Goal: Book appointment/travel/reservation

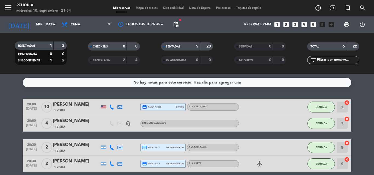
click at [45, 27] on input "mié. [DATE]" at bounding box center [56, 24] width 46 height 9
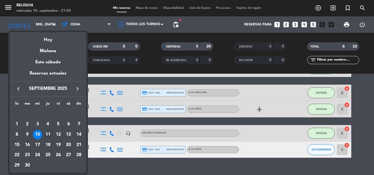
click at [46, 138] on div "11" at bounding box center [47, 134] width 9 height 9
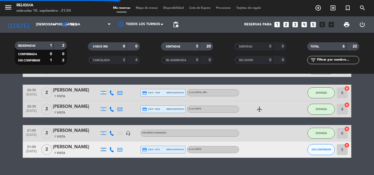
scroll to position [0, 0]
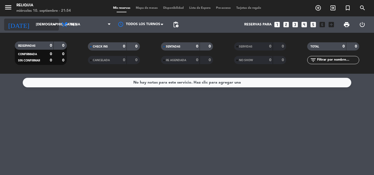
click at [33, 26] on input "[DEMOGRAPHIC_DATA] [DATE]" at bounding box center [56, 24] width 46 height 9
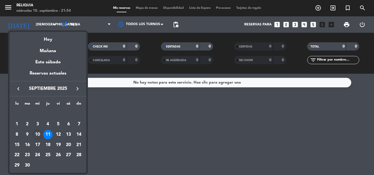
click at [170, 27] on div at bounding box center [187, 87] width 374 height 175
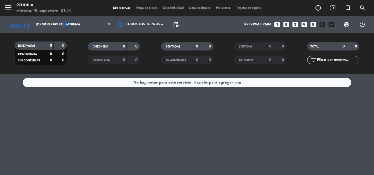
click at [172, 26] on span "pending_actions" at bounding box center [175, 24] width 11 height 11
click at [172, 25] on span "pending_actions" at bounding box center [175, 24] width 7 height 7
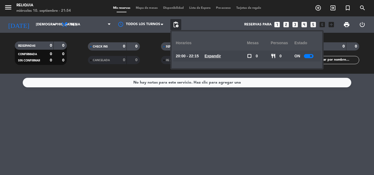
click at [215, 57] on u "Expandir" at bounding box center [212, 56] width 16 height 4
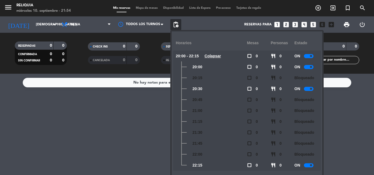
click at [215, 57] on u "Colapsar" at bounding box center [212, 56] width 16 height 4
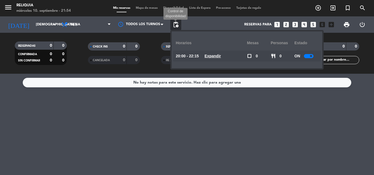
click at [176, 25] on span "pending_actions" at bounding box center [175, 24] width 7 height 7
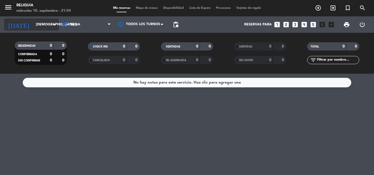
click at [30, 20] on div "[DATE] [DEMOGRAPHIC_DATA] [DATE] arrow_drop_down" at bounding box center [31, 25] width 55 height 12
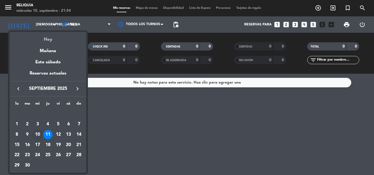
click at [45, 38] on div "Hoy" at bounding box center [48, 37] width 77 height 11
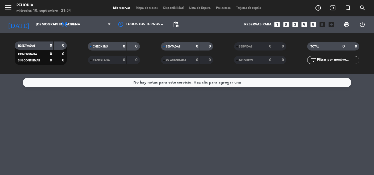
type input "mié. [DATE]"
